Goal: Check status: Check status

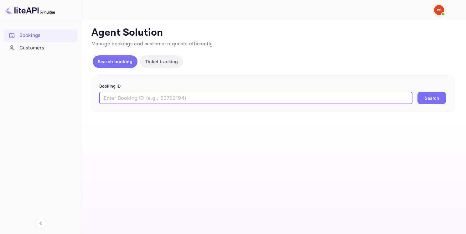
paste input "9863655"
type input "9863655"
click at [427, 100] on button "Search" at bounding box center [432, 98] width 29 height 13
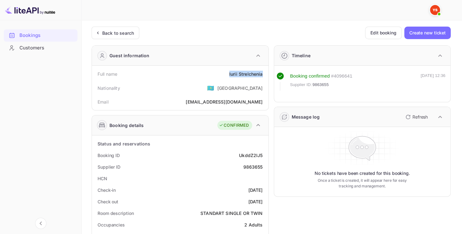
drag, startPoint x: 246, startPoint y: 76, endPoint x: 265, endPoint y: 71, distance: 20.3
click at [265, 71] on div "Full name [PERSON_NAME]" at bounding box center [179, 74] width 171 height 12
copy div "Iurii Strelchenia"
click at [254, 164] on div "9863655" at bounding box center [252, 167] width 19 height 7
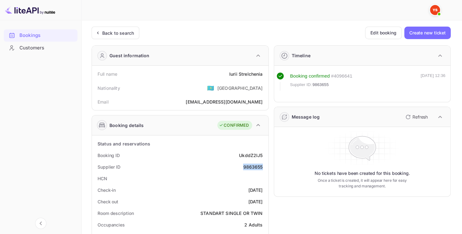
copy div "9863655"
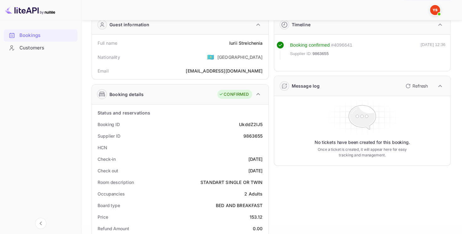
scroll to position [94, 0]
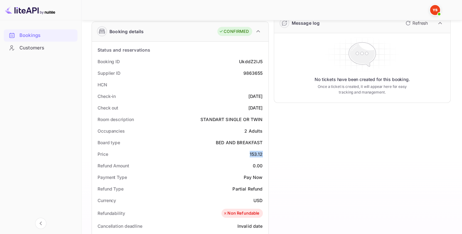
click at [263, 153] on div "Price 153.12" at bounding box center [179, 155] width 171 height 12
copy div "153.12"
click at [258, 155] on div "153.12" at bounding box center [255, 154] width 13 height 7
copy div "153.12"
